Goal: Task Accomplishment & Management: Use online tool/utility

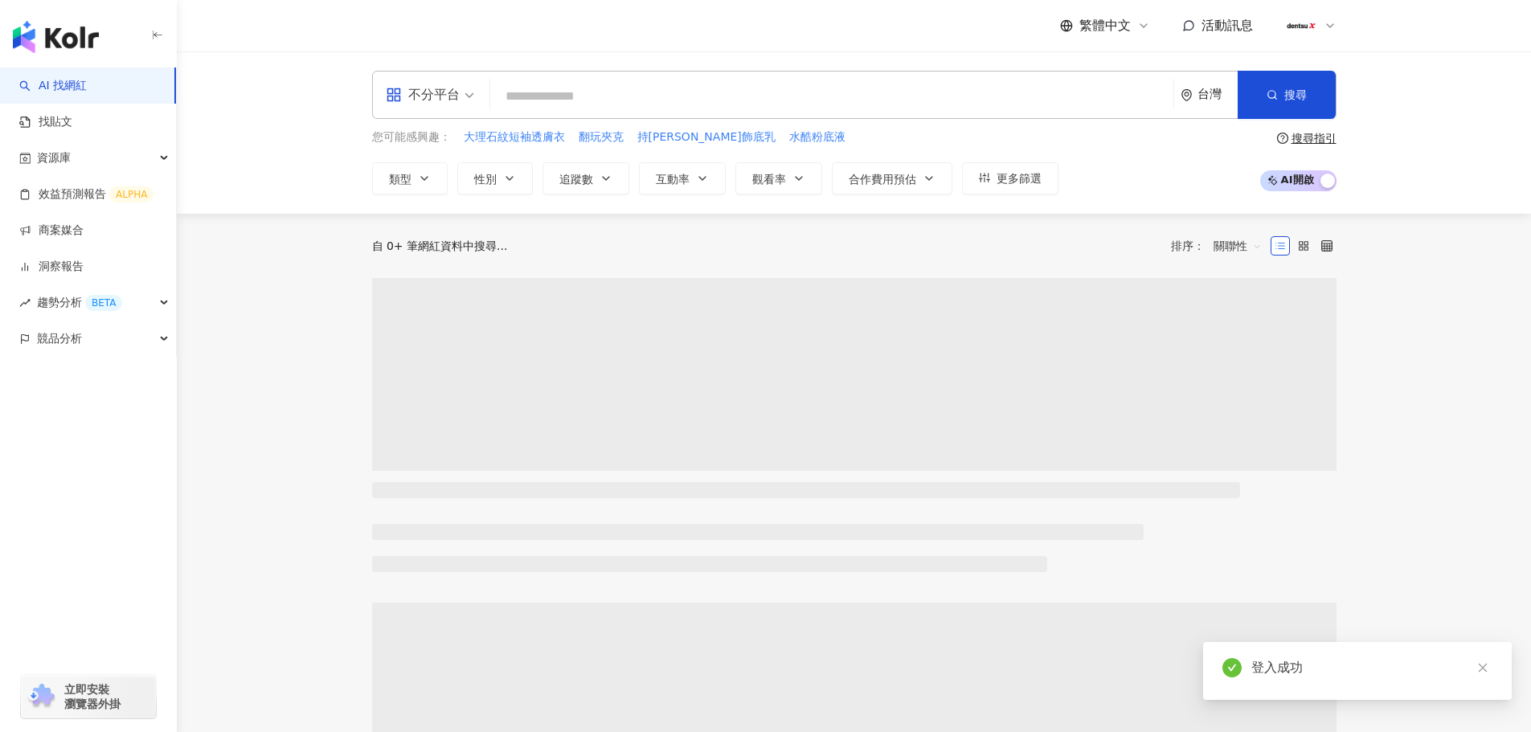
click at [1404, 143] on div "不分平台 台灣 搜尋 您可能感興趣： 大理石紋短袖透膚衣 翻玩夾克 持采亮顏飾底乳 水酷粉底液 類型 性別 追蹤數 互動率 觀看率 合作費用預估 更多篩選 搜…" at bounding box center [854, 132] width 1355 height 162
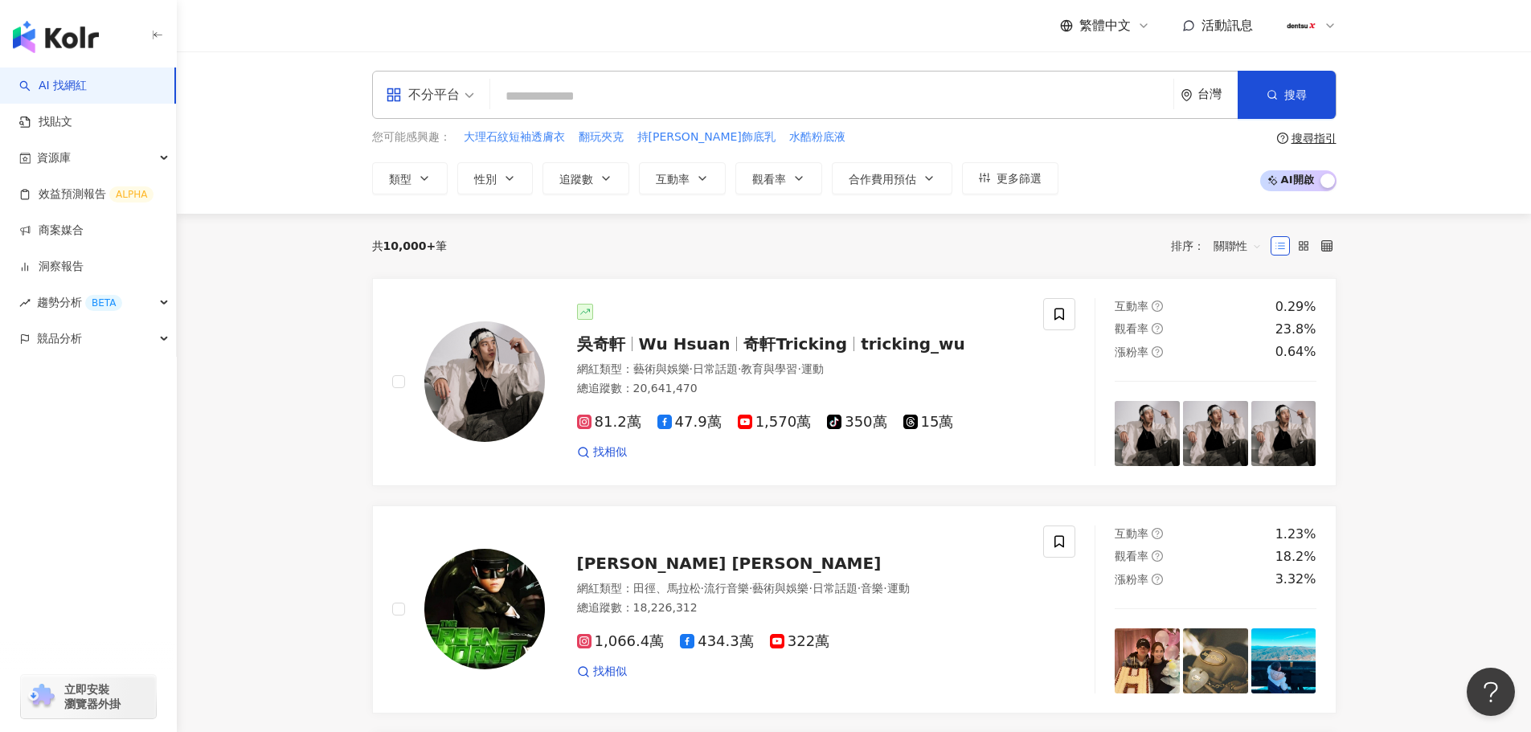
click at [87, 87] on link "AI 找網紅" at bounding box center [53, 86] width 68 height 16
click at [1324, 23] on icon at bounding box center [1330, 25] width 13 height 13
click at [61, 235] on link "商案媒合" at bounding box center [51, 231] width 64 height 16
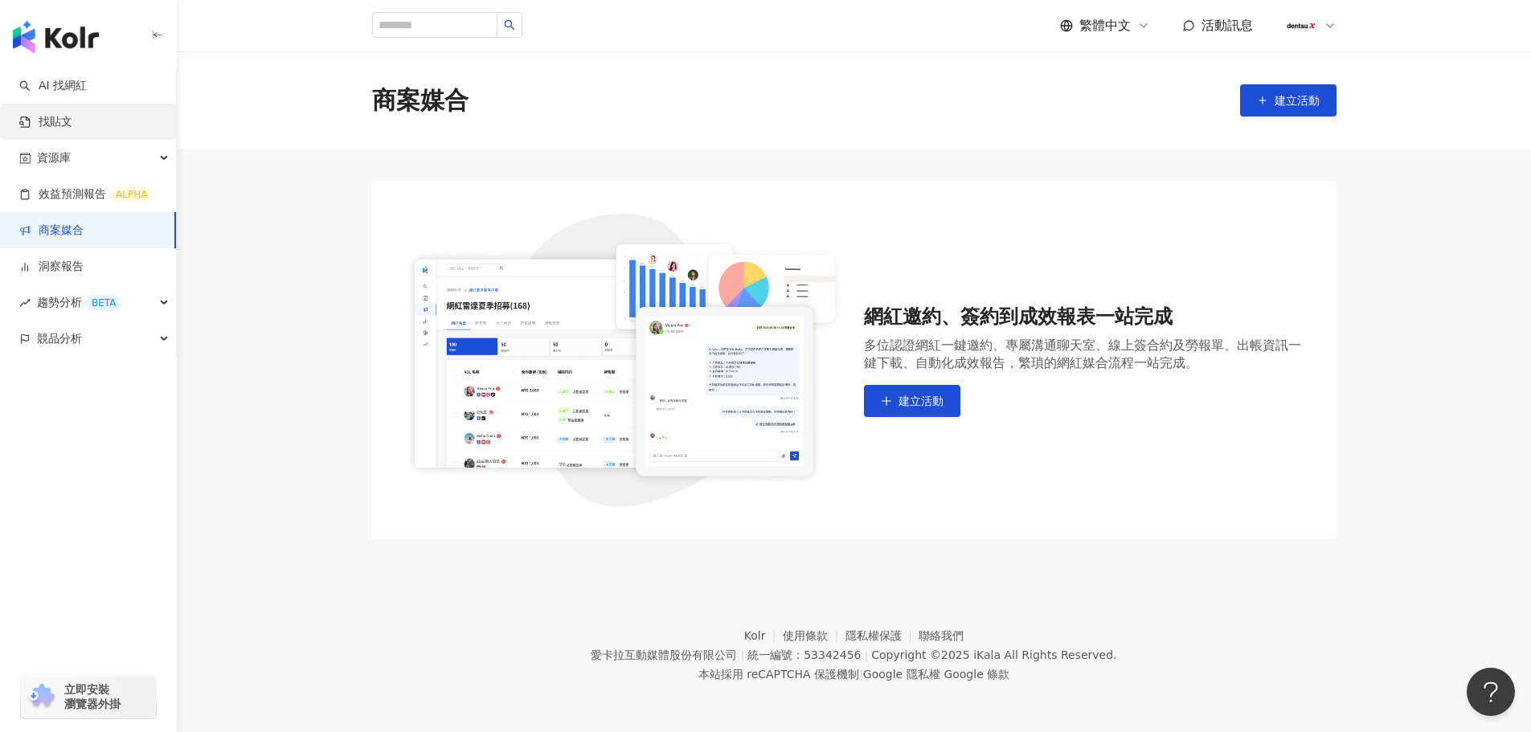
click at [59, 123] on link "找貼文" at bounding box center [45, 122] width 53 height 16
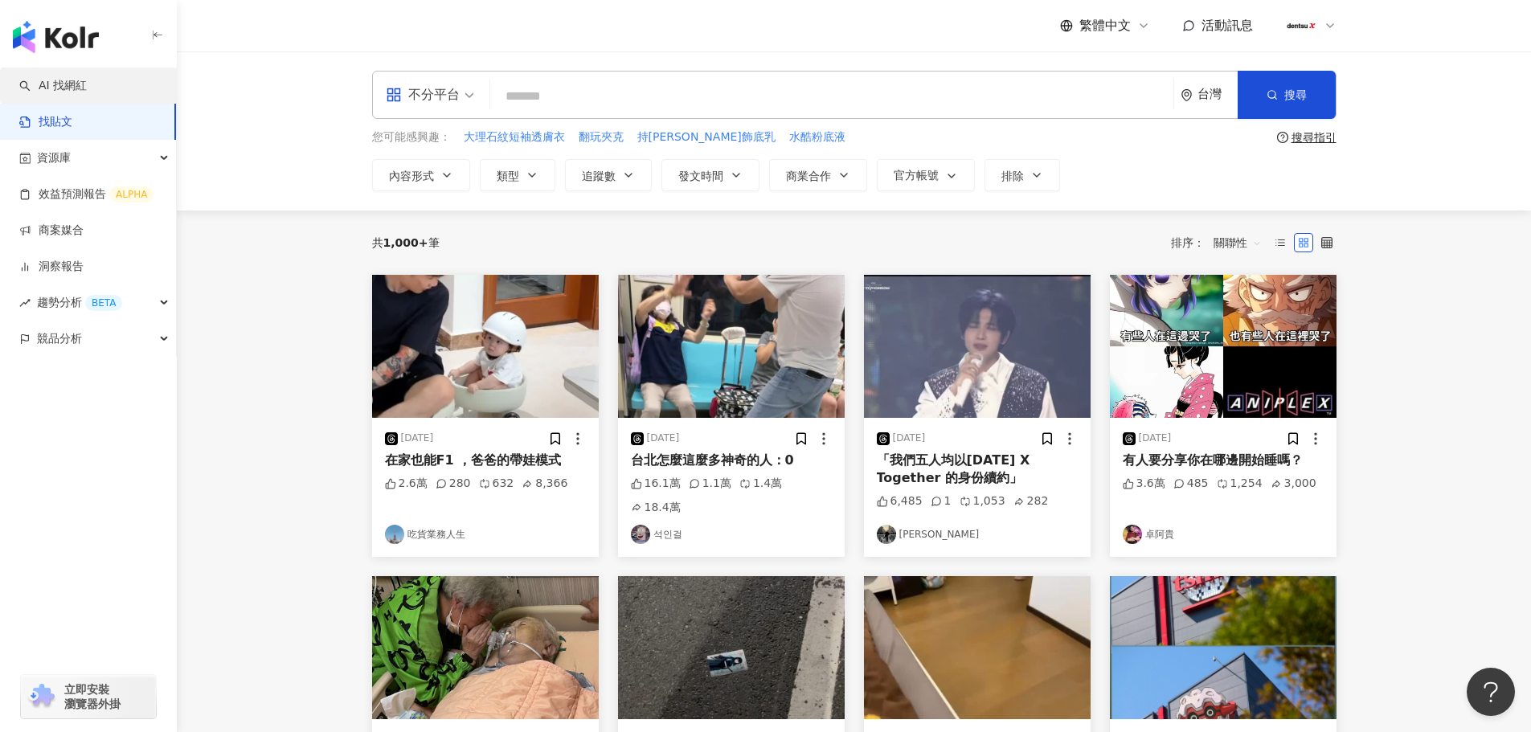
click at [79, 78] on link "AI 找網紅" at bounding box center [53, 86] width 68 height 16
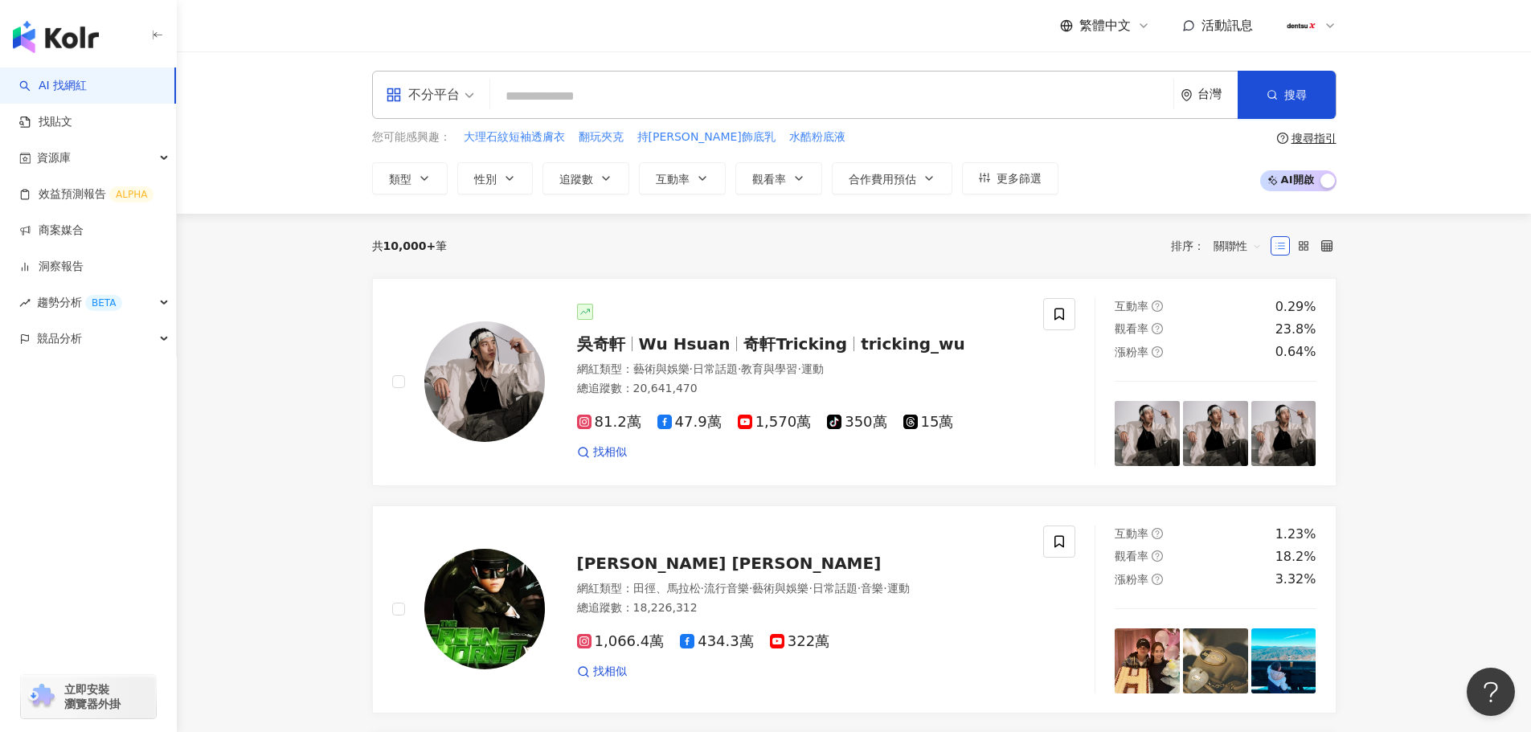
click at [474, 98] on div "不分平台" at bounding box center [430, 95] width 106 height 47
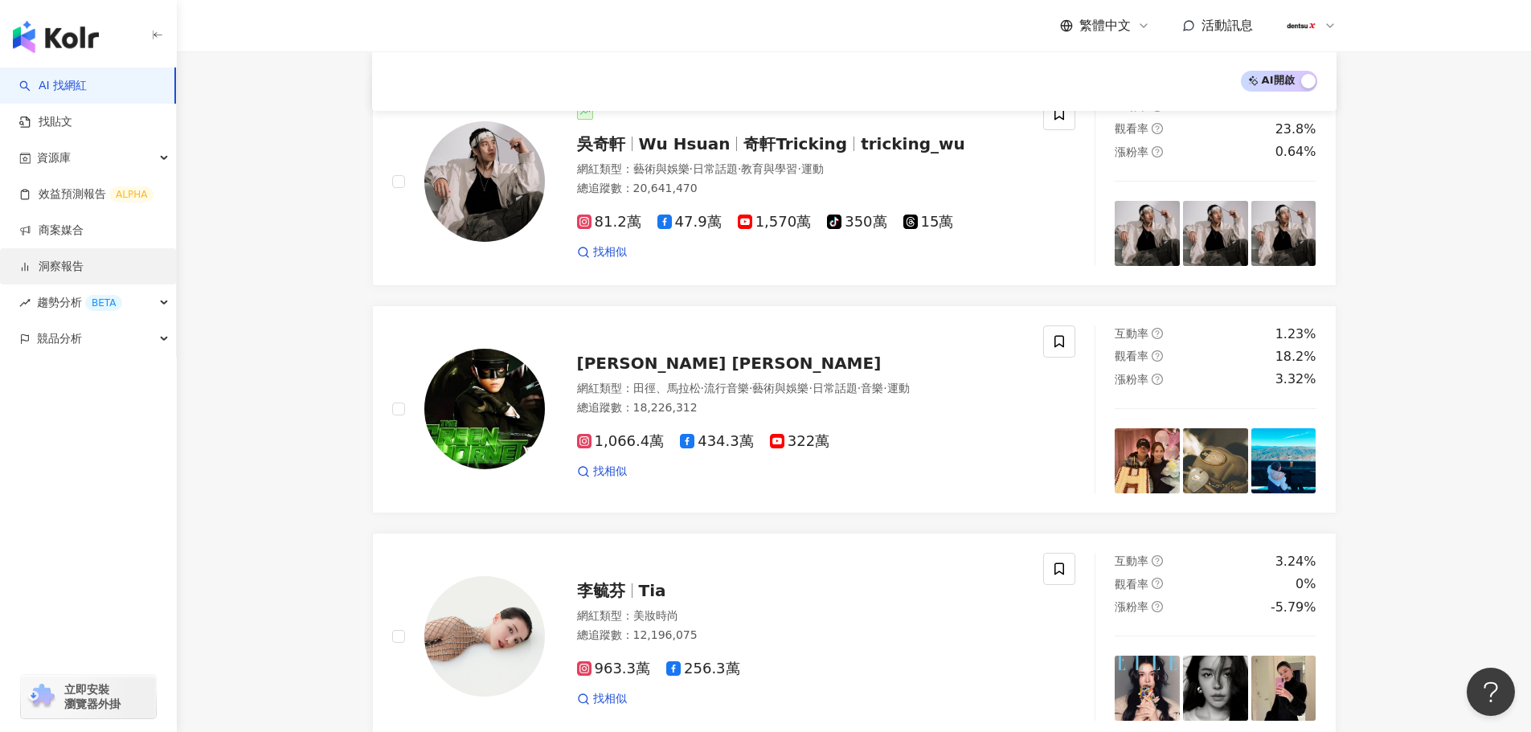
scroll to position [189, 0]
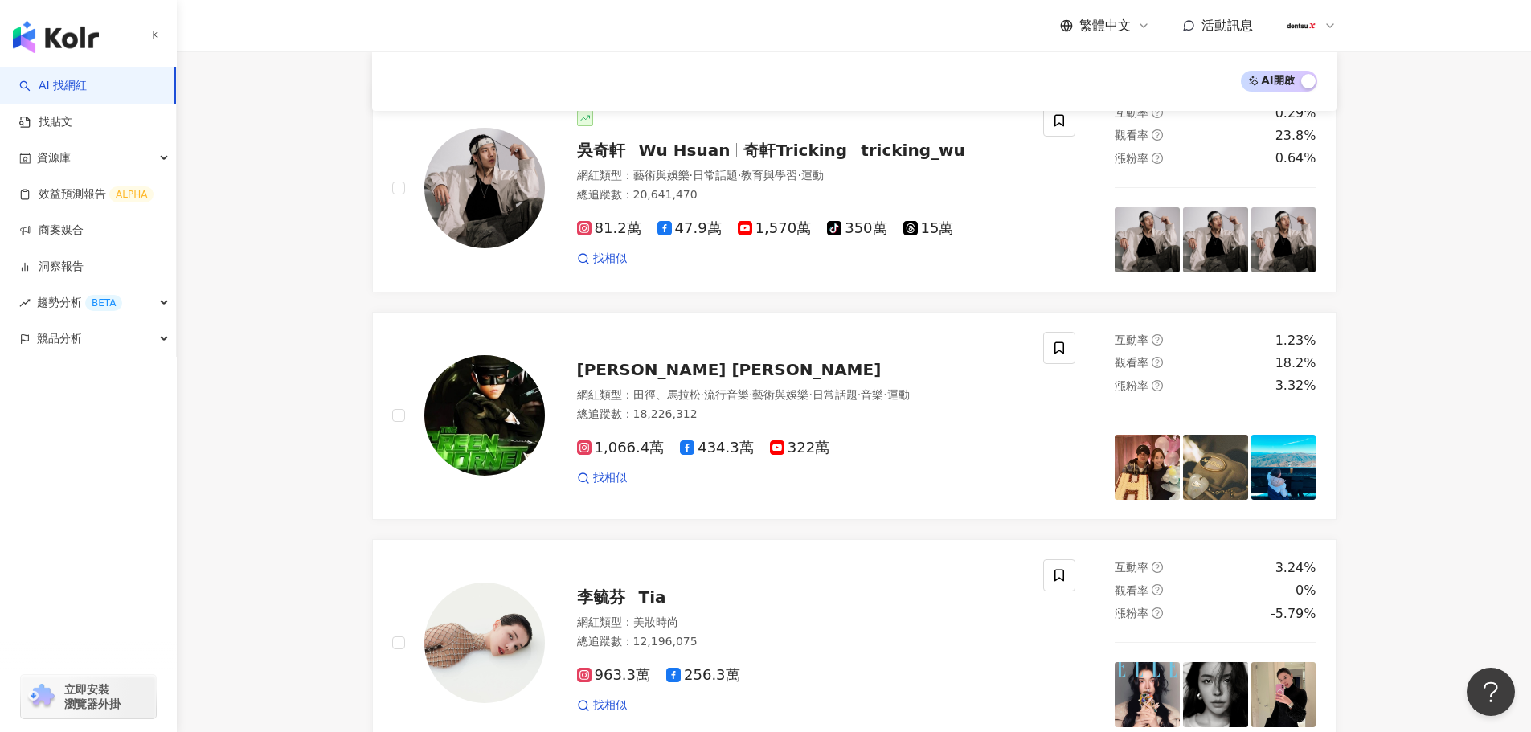
click at [1330, 23] on icon at bounding box center [1330, 25] width 13 height 13
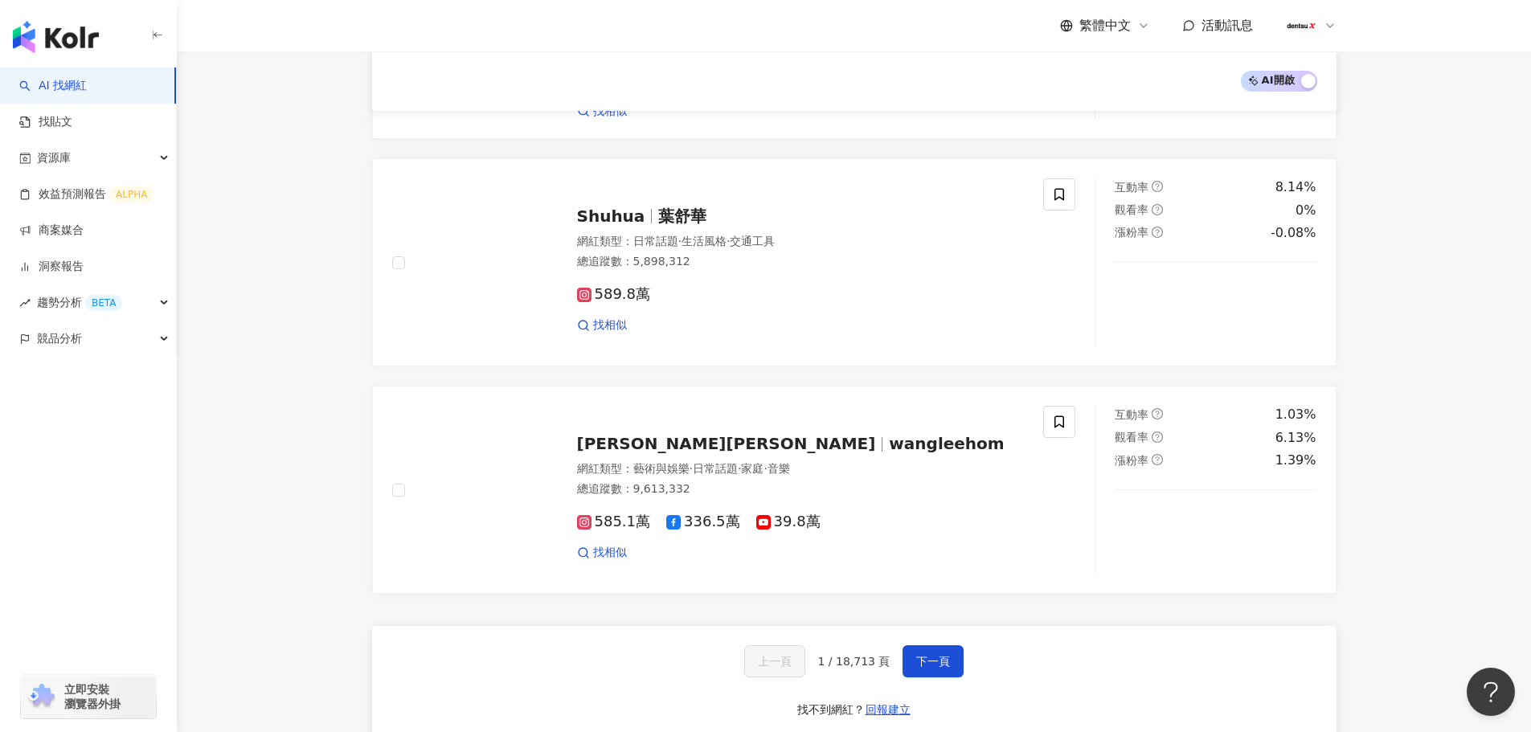
scroll to position [2440, 0]
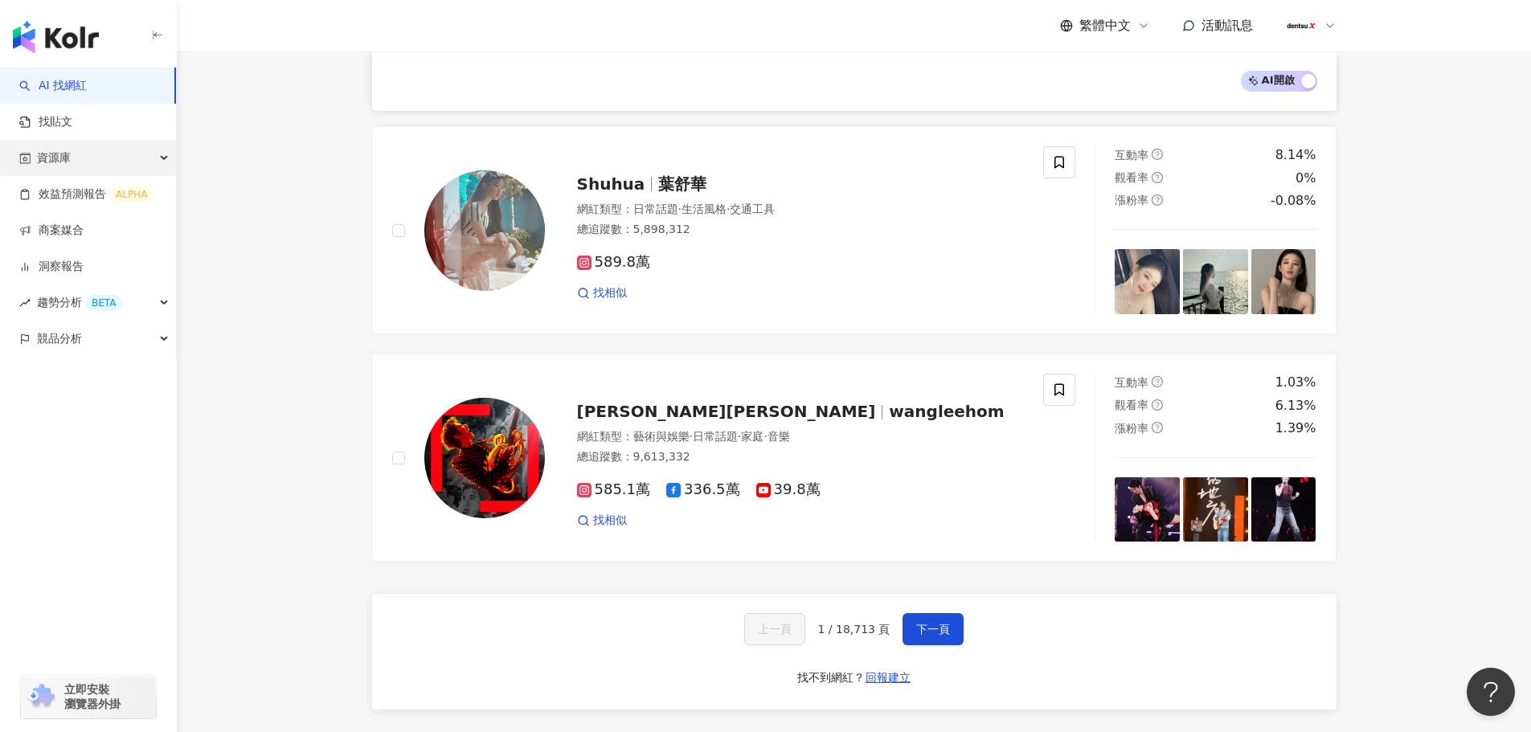
click at [72, 154] on div "資源庫" at bounding box center [88, 158] width 176 height 36
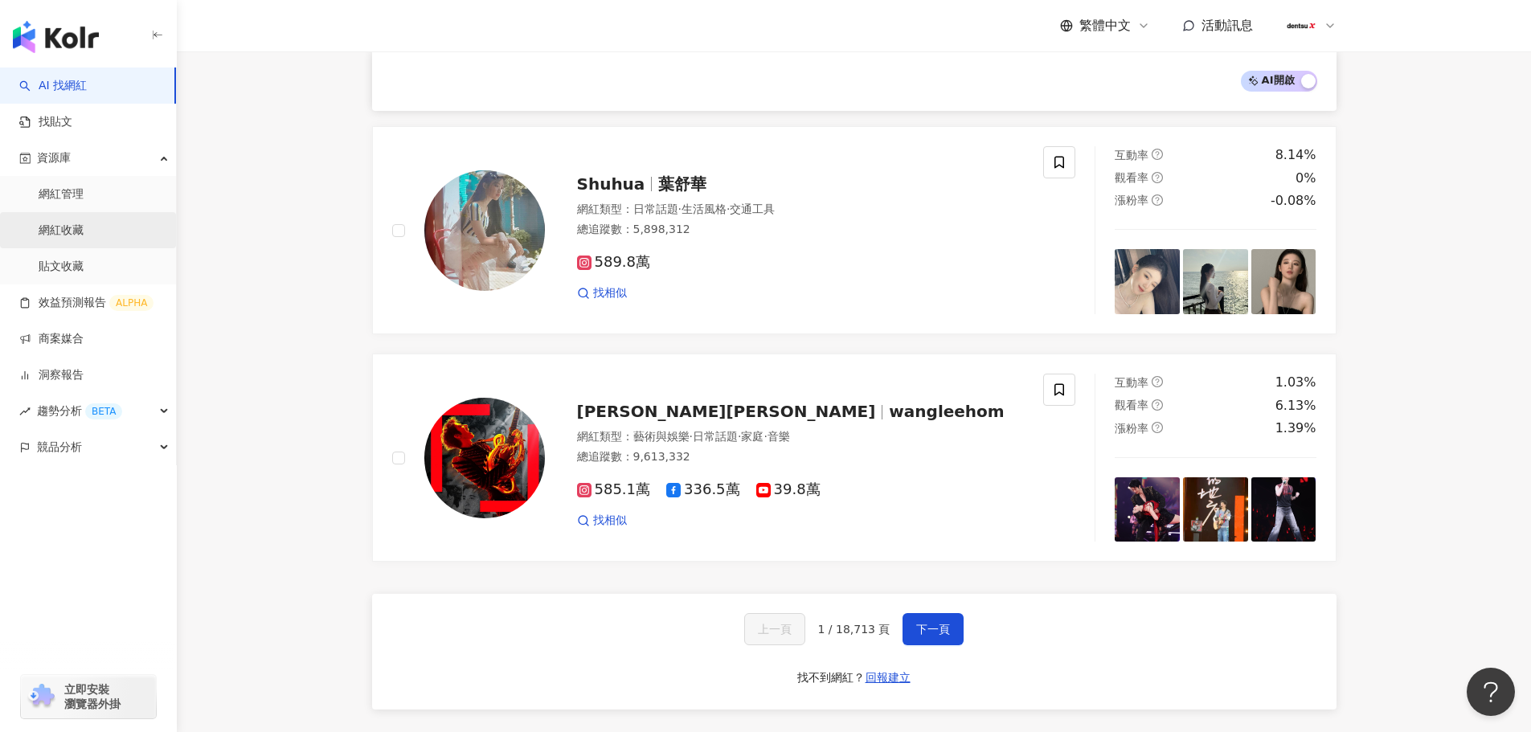
click at [74, 227] on link "網紅收藏" at bounding box center [61, 231] width 45 height 16
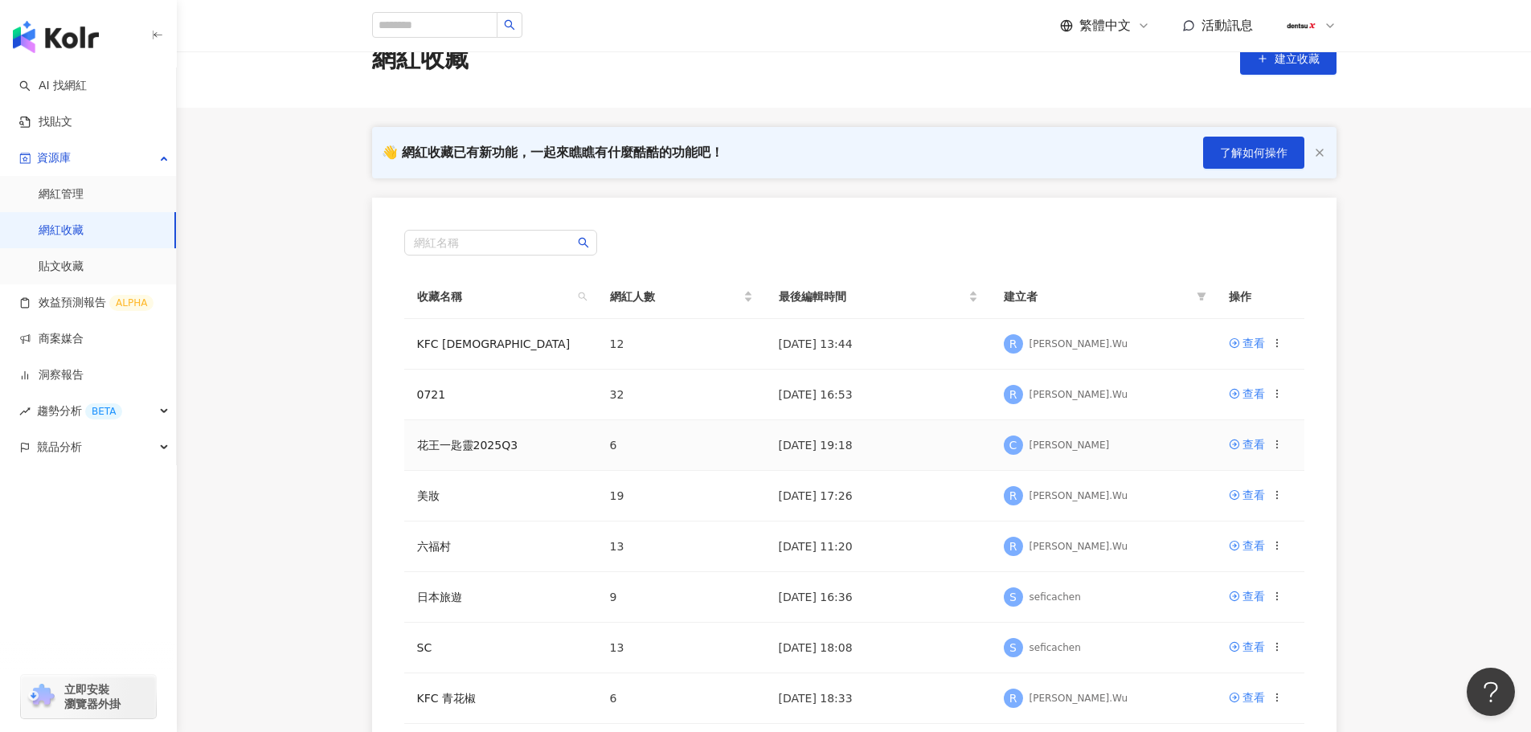
scroll to position [80, 0]
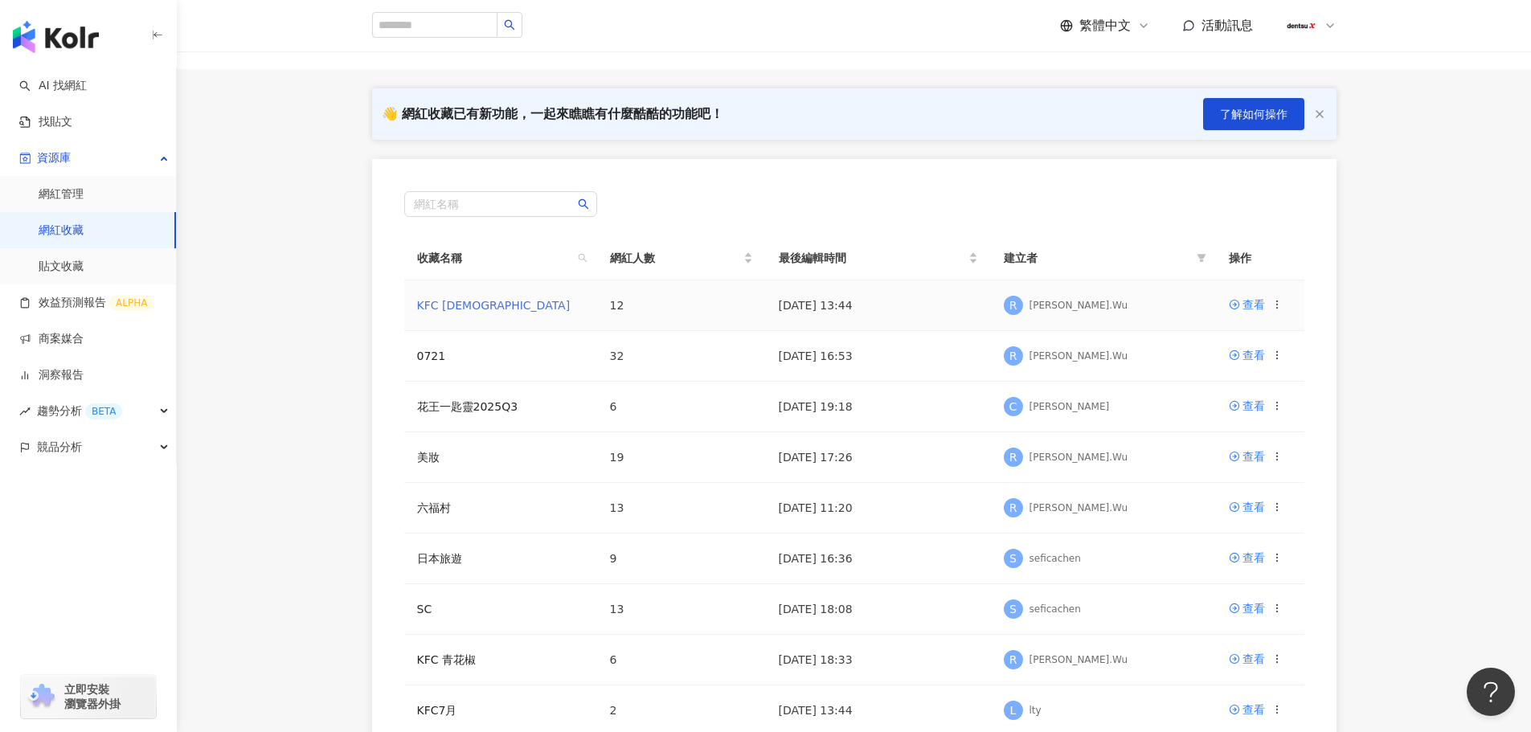
click at [441, 302] on link "KFC [DEMOGRAPHIC_DATA]" at bounding box center [494, 305] width 154 height 13
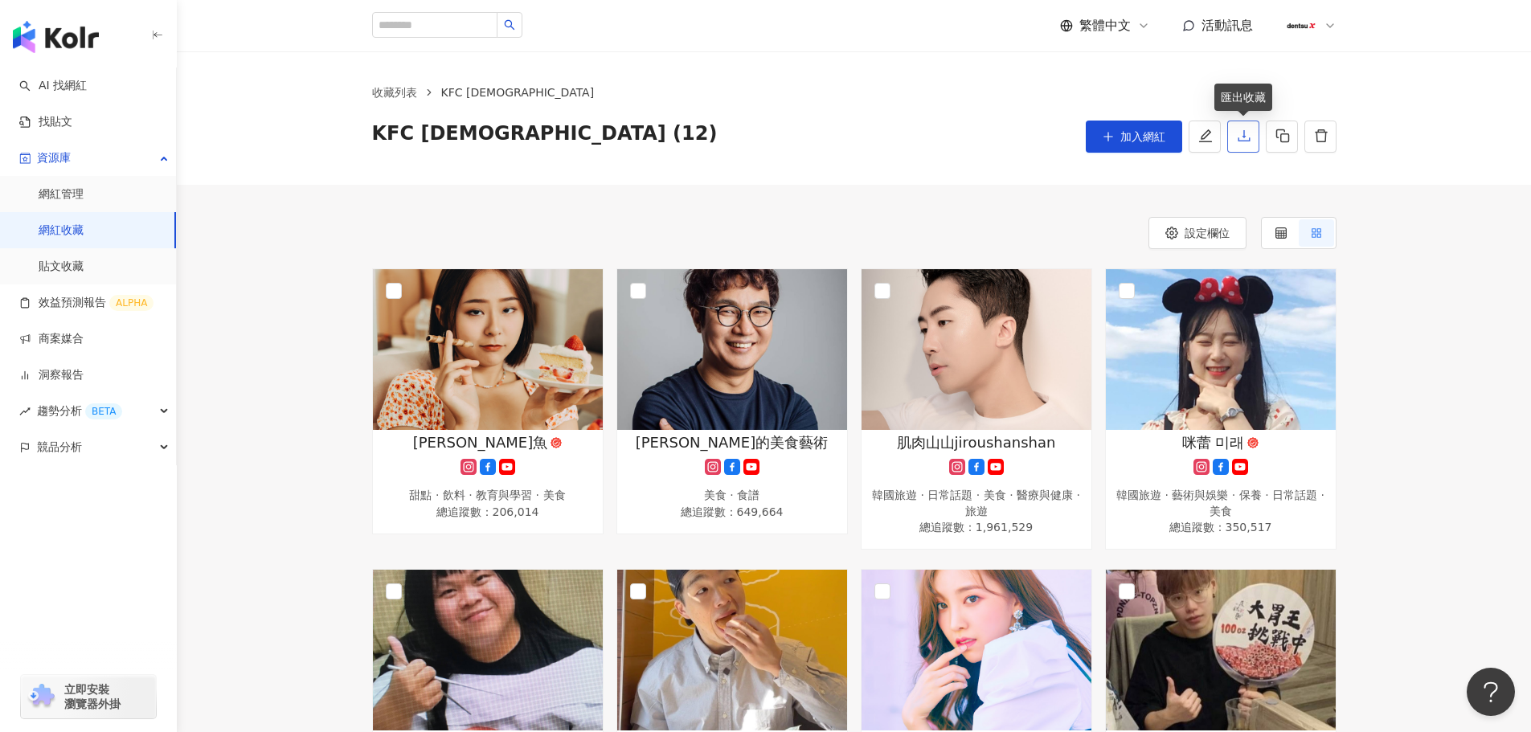
click at [1249, 137] on icon "download" at bounding box center [1244, 136] width 14 height 14
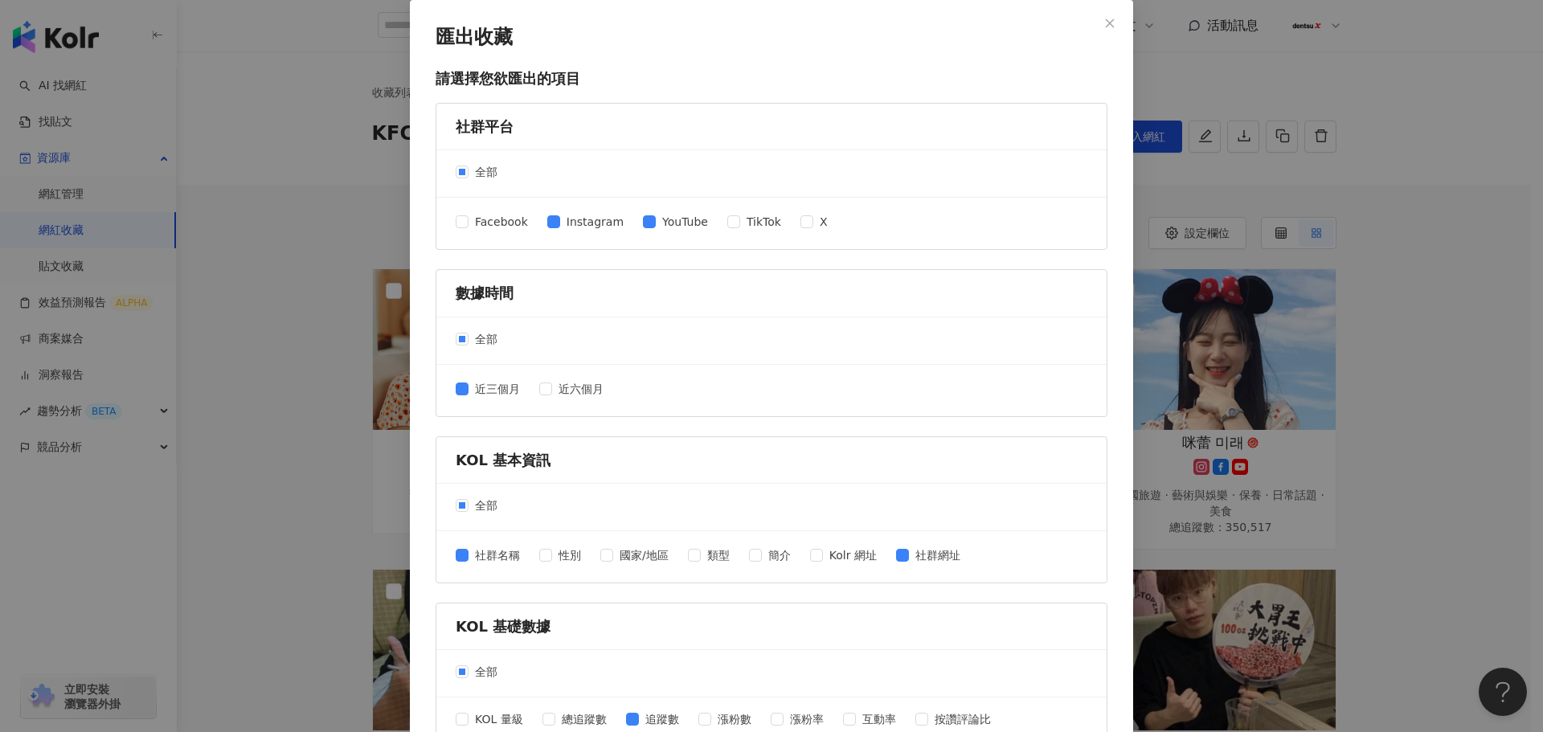
click at [1454, 184] on div "匯出收藏 請選擇您欲匯出的項目 社群平台 全部 Facebook Instagram YouTube TikTok X 數據時間 全部 近三個月 近六個月 K…" at bounding box center [771, 366] width 1543 height 732
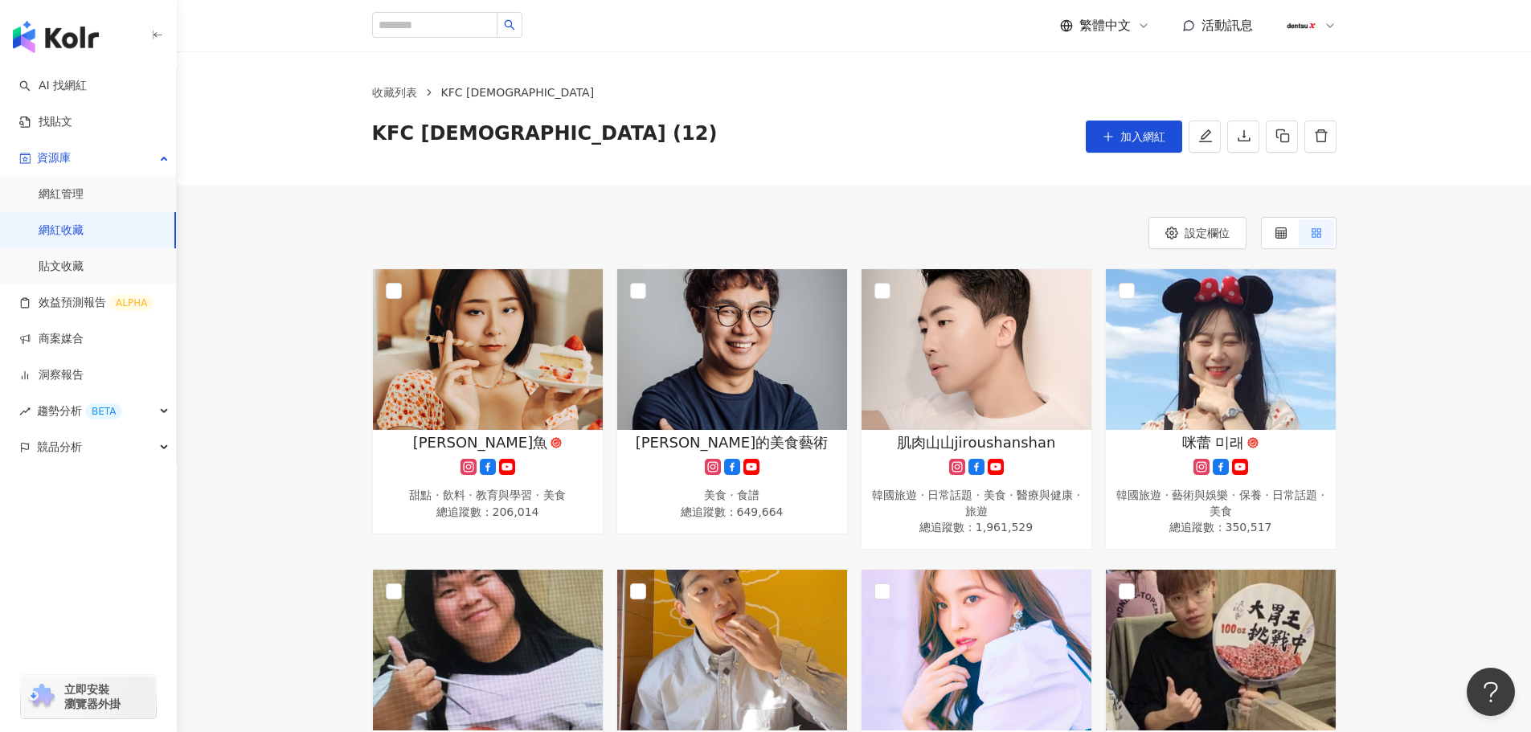
click at [1481, 486] on div "[PERSON_NAME]魚 甜點 · 飲料 · 教育與學習 · 美食 總追蹤數 ： 206,014 [PERSON_NAME]的美食藝術 美食 · 食譜 總…" at bounding box center [854, 710] width 1355 height 883
